Goal: Navigation & Orientation: Find specific page/section

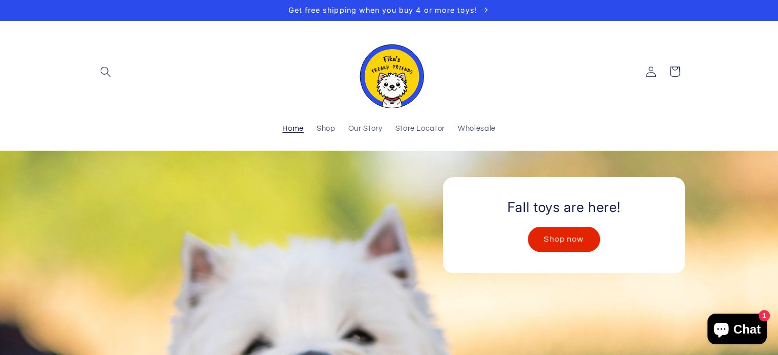
click at [80, 61] on header "Home Shop Our Story Store Locator Wholesale Log in Facebook Instagram Search" at bounding box center [389, 86] width 644 height 130
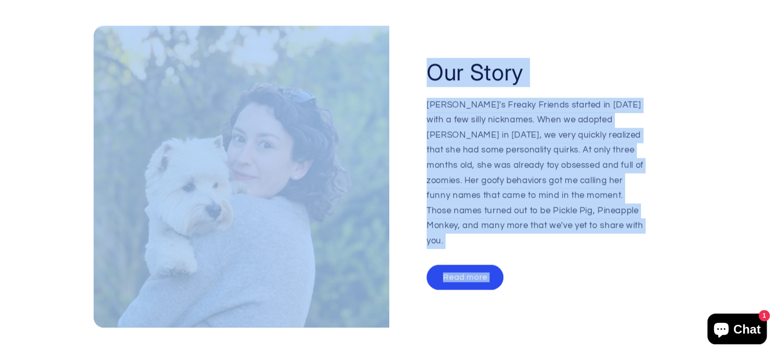
scroll to position [1567, 0]
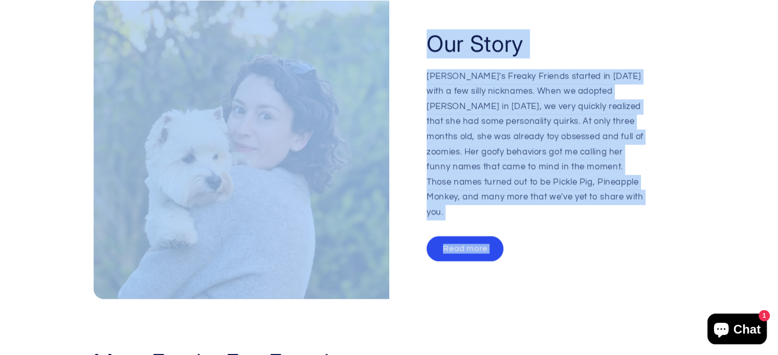
drag, startPoint x: 80, startPoint y: 61, endPoint x: 498, endPoint y: 260, distance: 463.0
copy body "Home Shop Our Story Store Locator Wholesale Log in Facebook Instagram Search Ho…"
